Goal: Task Accomplishment & Management: Use online tool/utility

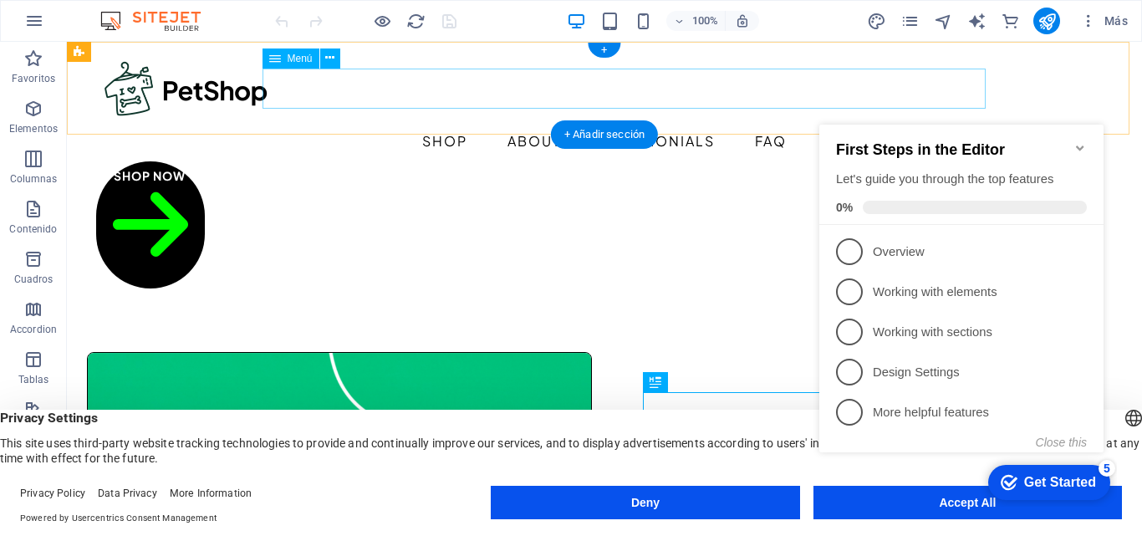
click at [463, 121] on nav "Shop About Testimonials FAQ" at bounding box center [604, 141] width 1017 height 40
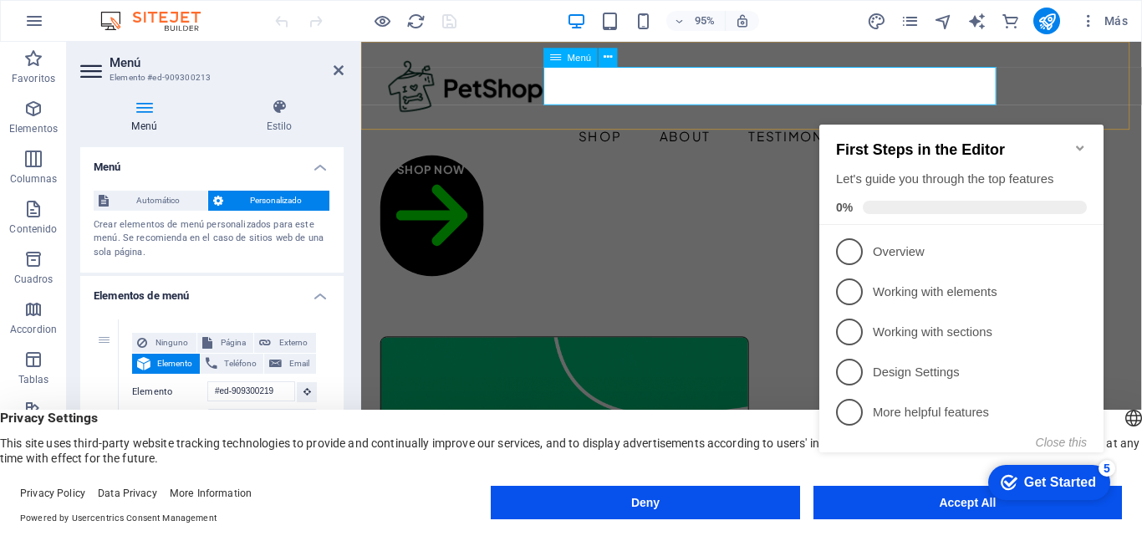
click at [617, 121] on nav "Shop About Testimonials FAQ" at bounding box center [772, 141] width 782 height 40
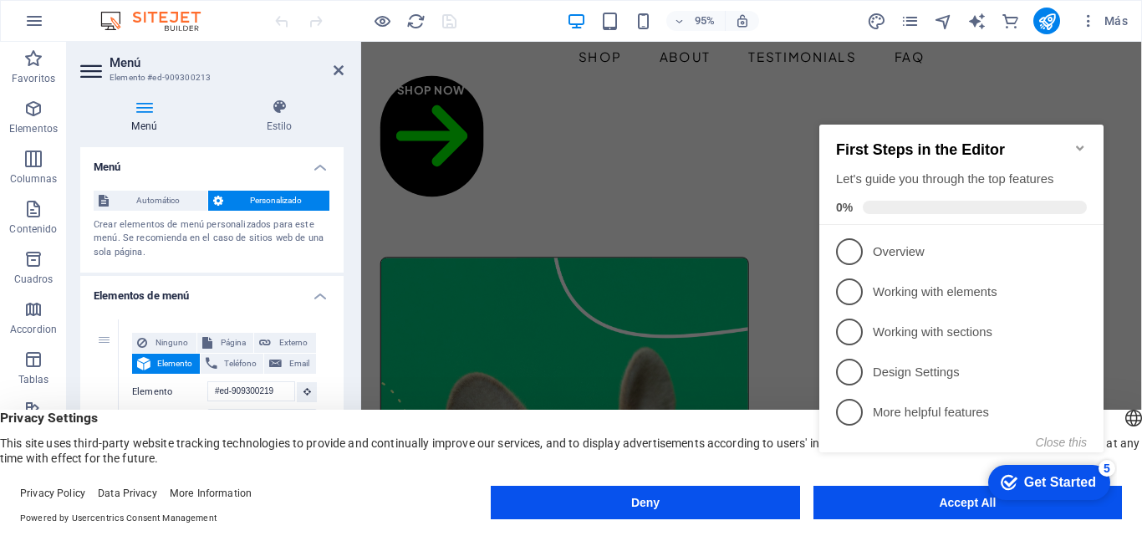
click at [1081, 145] on icon "Minimize checklist" at bounding box center [1080, 147] width 8 height 5
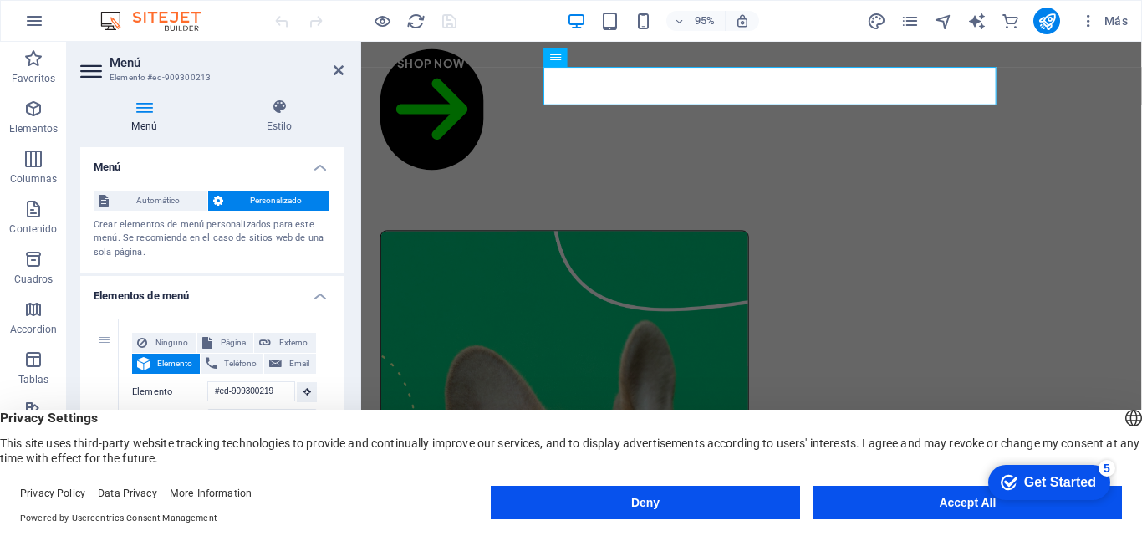
scroll to position [0, 0]
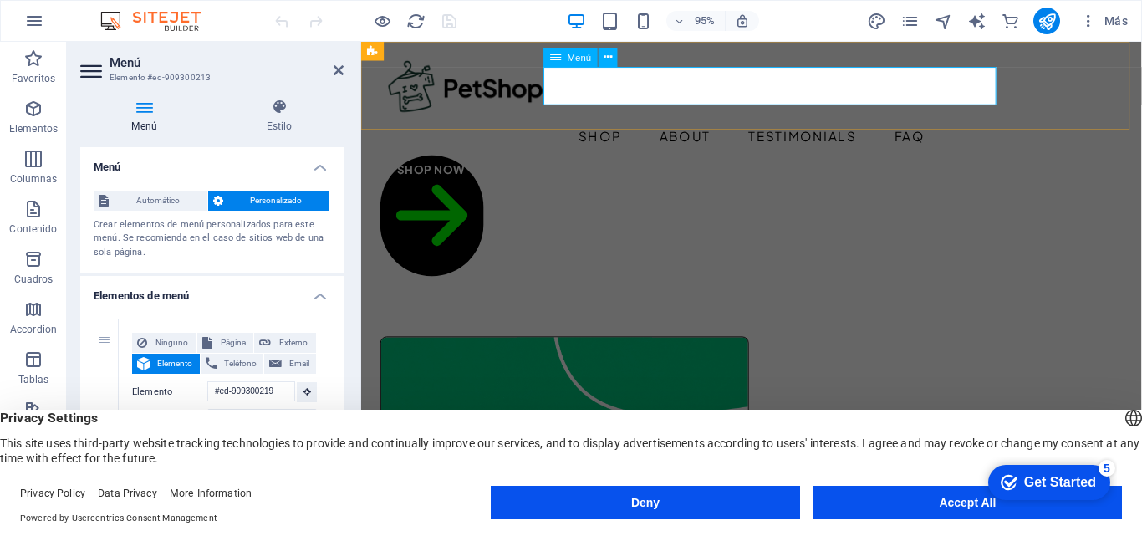
click at [622, 121] on nav "Shop About Testimonials FAQ" at bounding box center [772, 141] width 782 height 40
click at [604, 57] on icon at bounding box center [608, 57] width 8 height 17
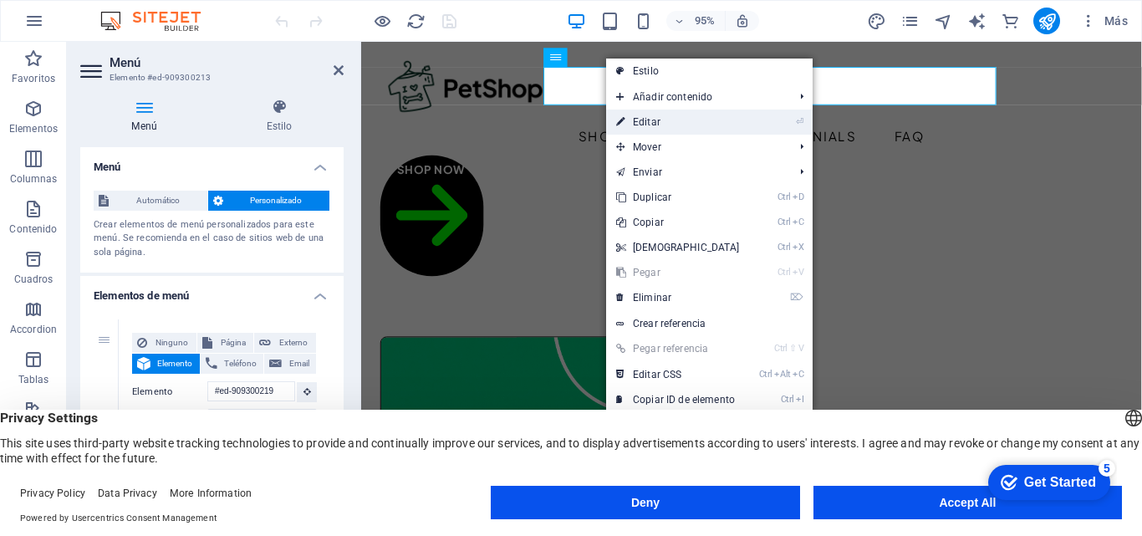
click at [683, 125] on link "⏎ Editar" at bounding box center [678, 122] width 144 height 25
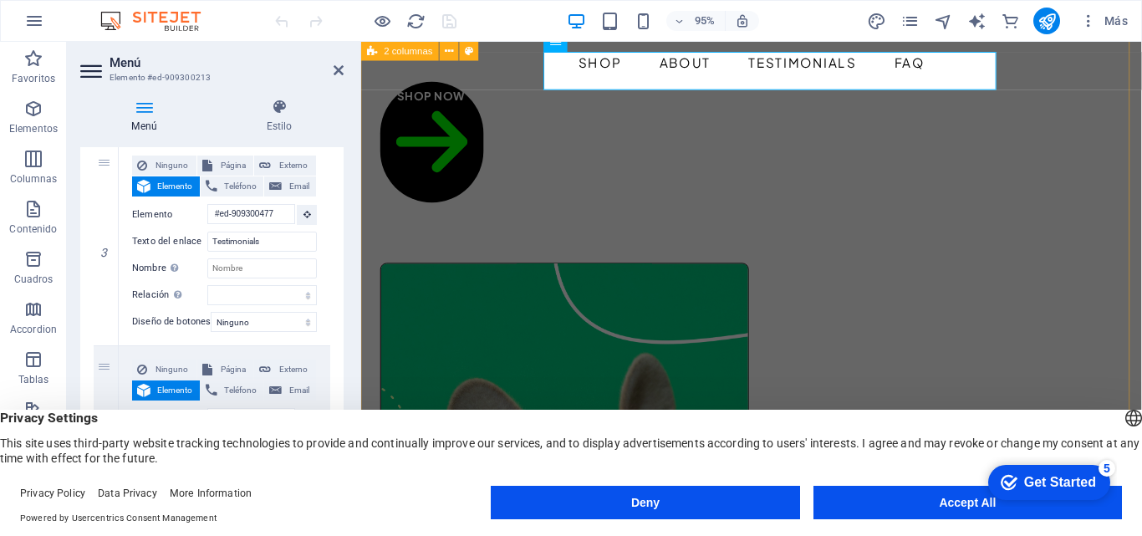
scroll to position [84, 0]
